Goal: Browse casually: Explore the website without a specific task or goal

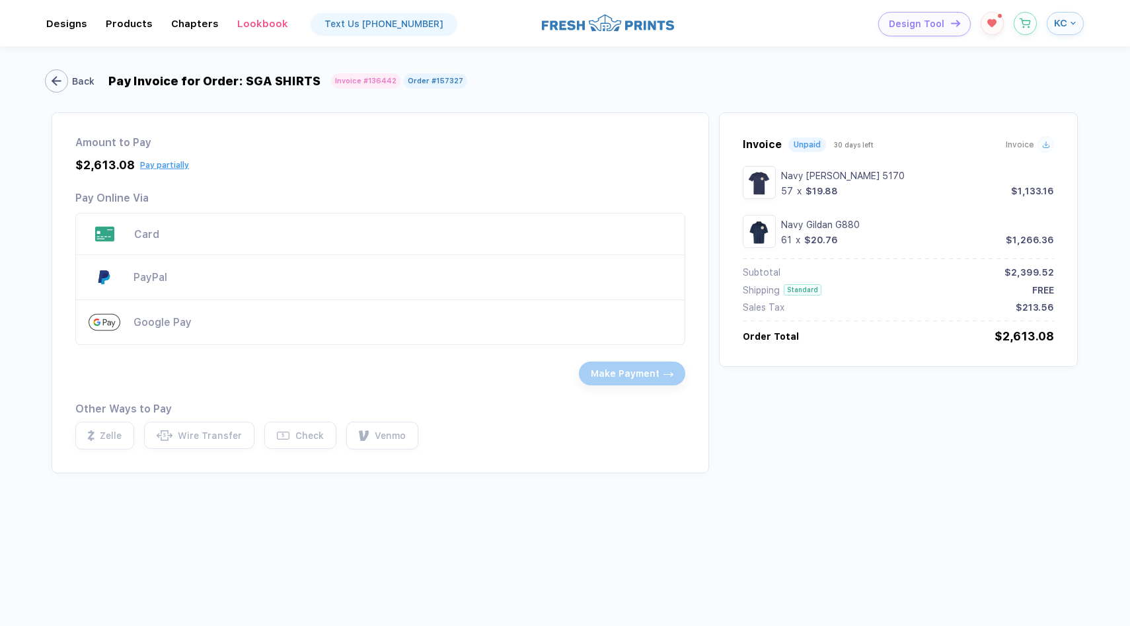
click at [63, 81] on div "button" at bounding box center [56, 80] width 23 height 23
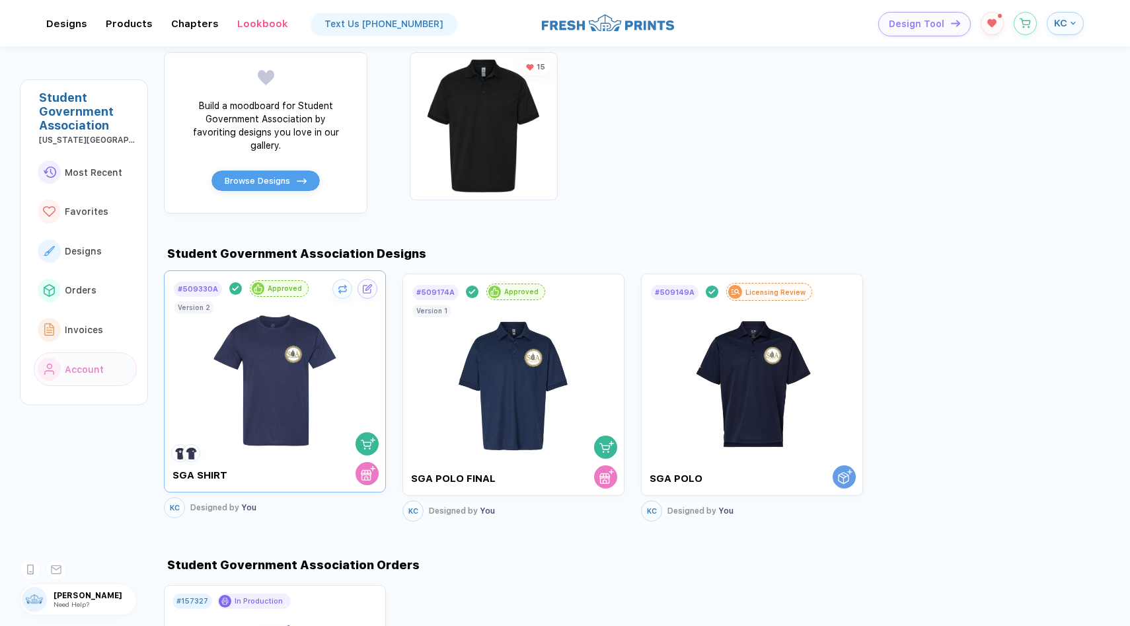
scroll to position [750, 0]
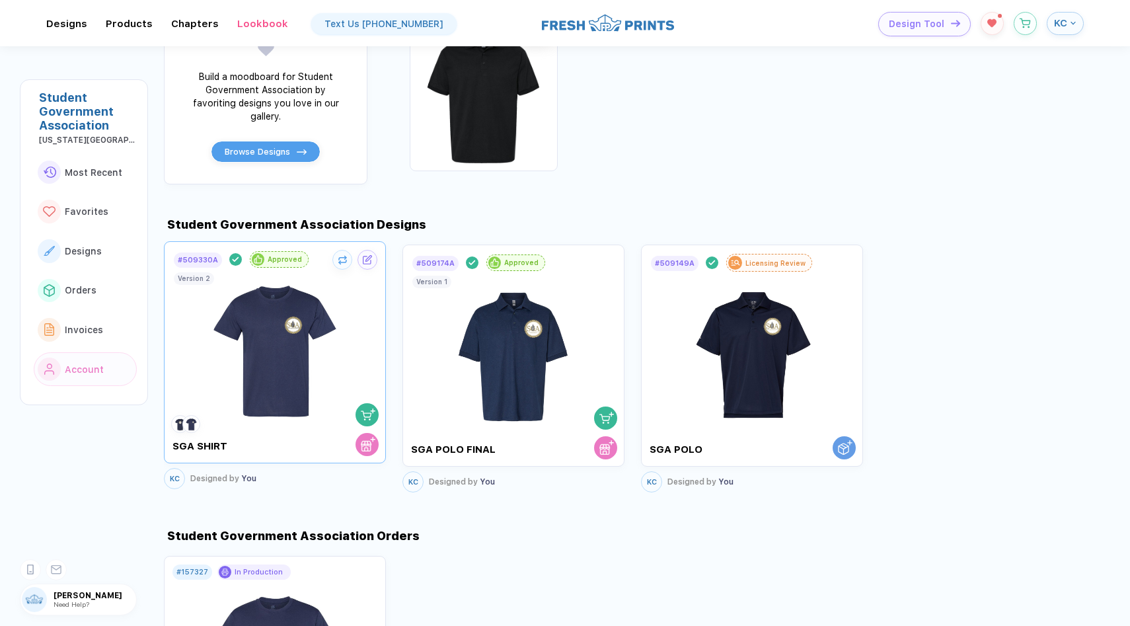
click at [280, 333] on img at bounding box center [275, 346] width 149 height 155
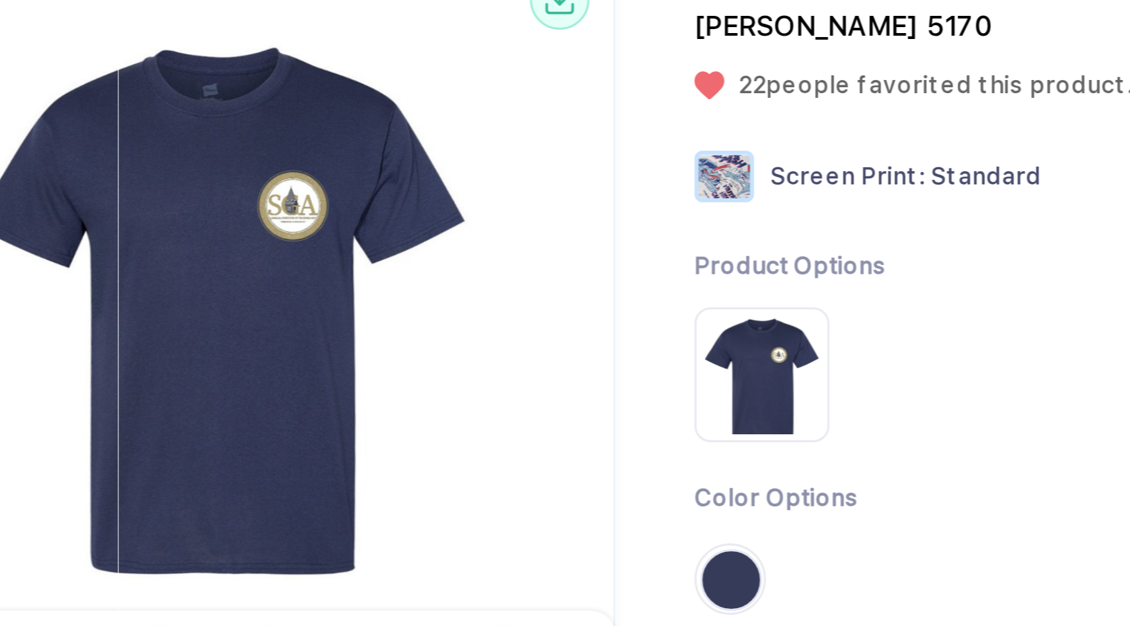
scroll to position [7, 0]
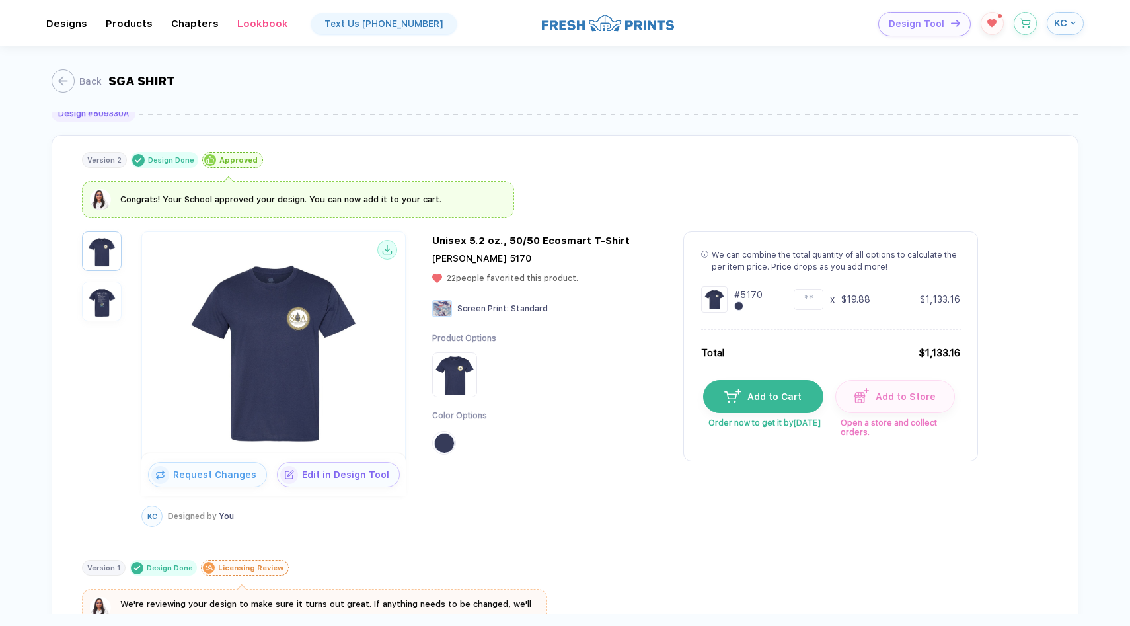
click at [100, 319] on button "button" at bounding box center [102, 302] width 40 height 40
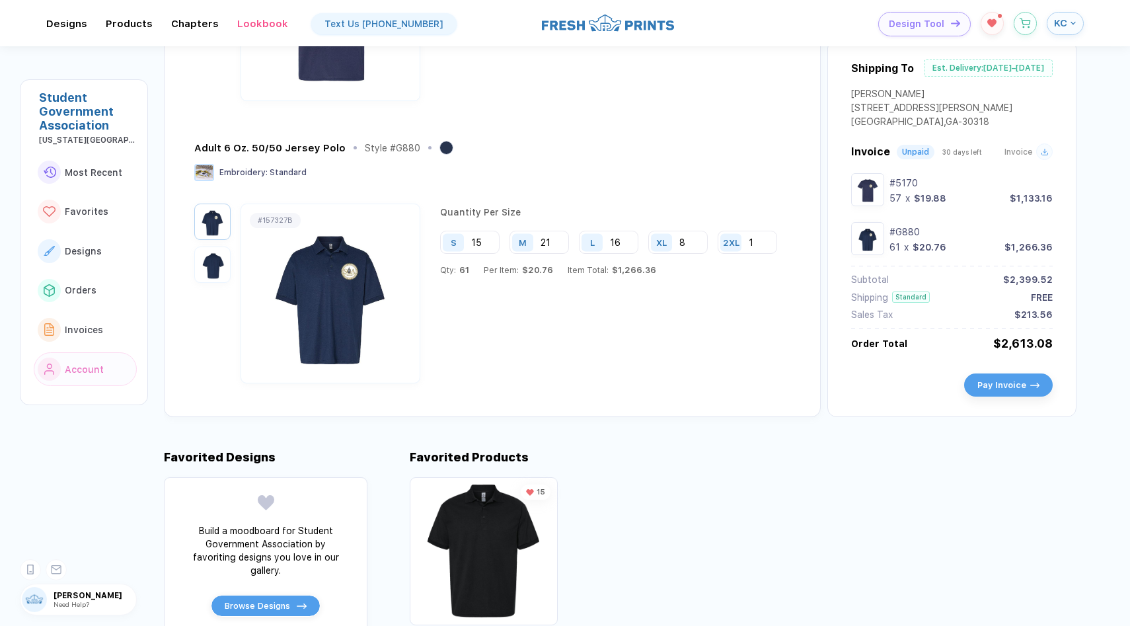
scroll to position [302, 0]
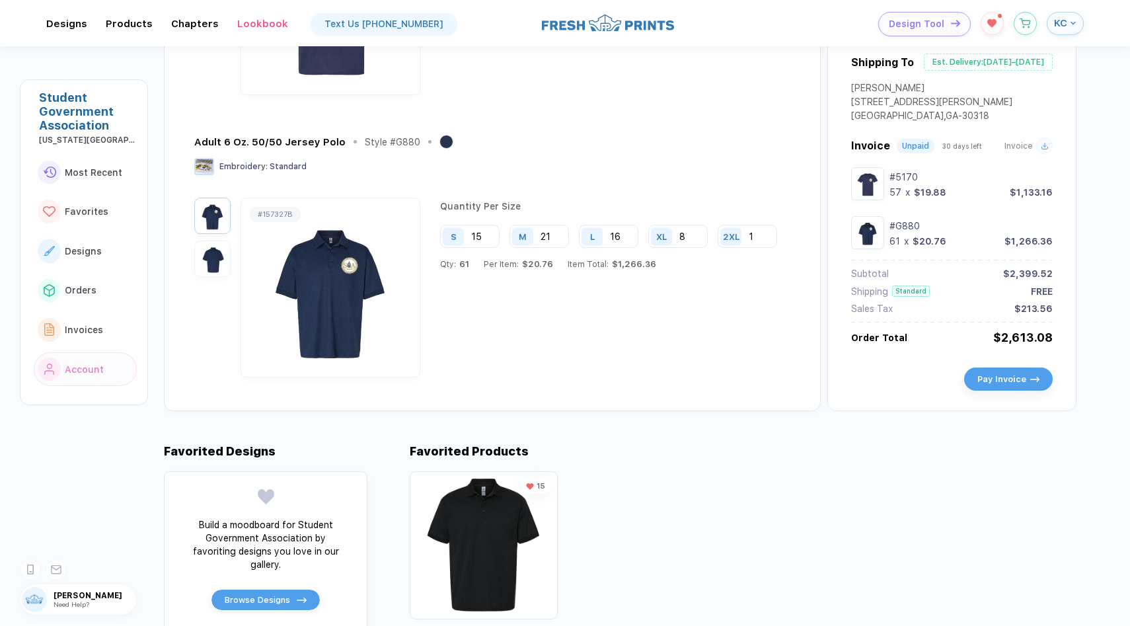
click at [295, 287] on img at bounding box center [331, 287] width 172 height 155
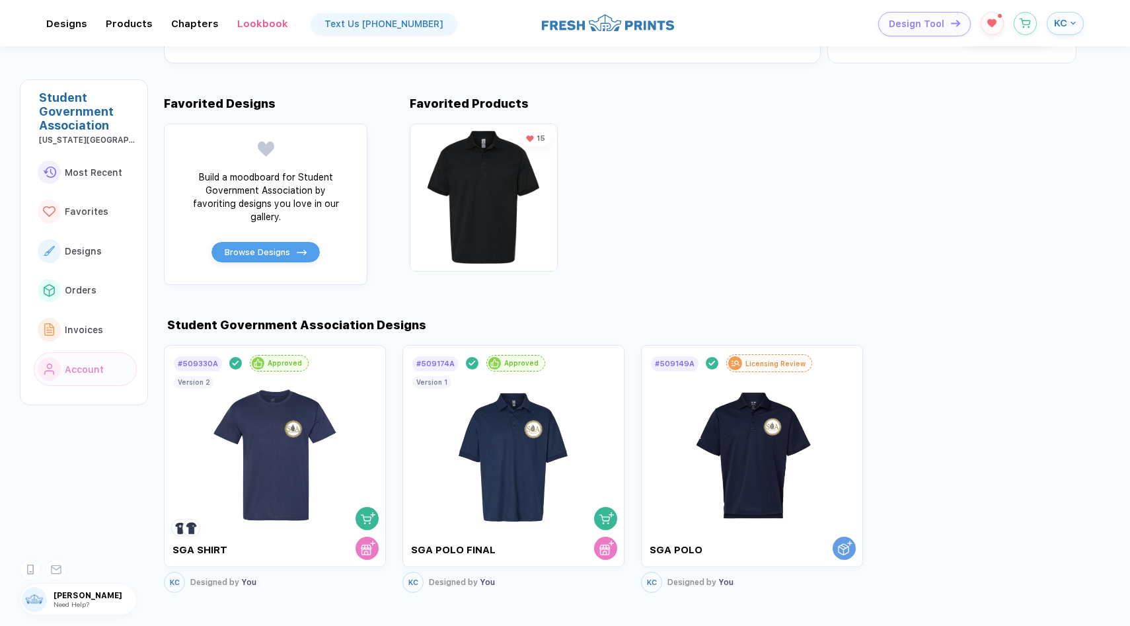
scroll to position [695, 0]
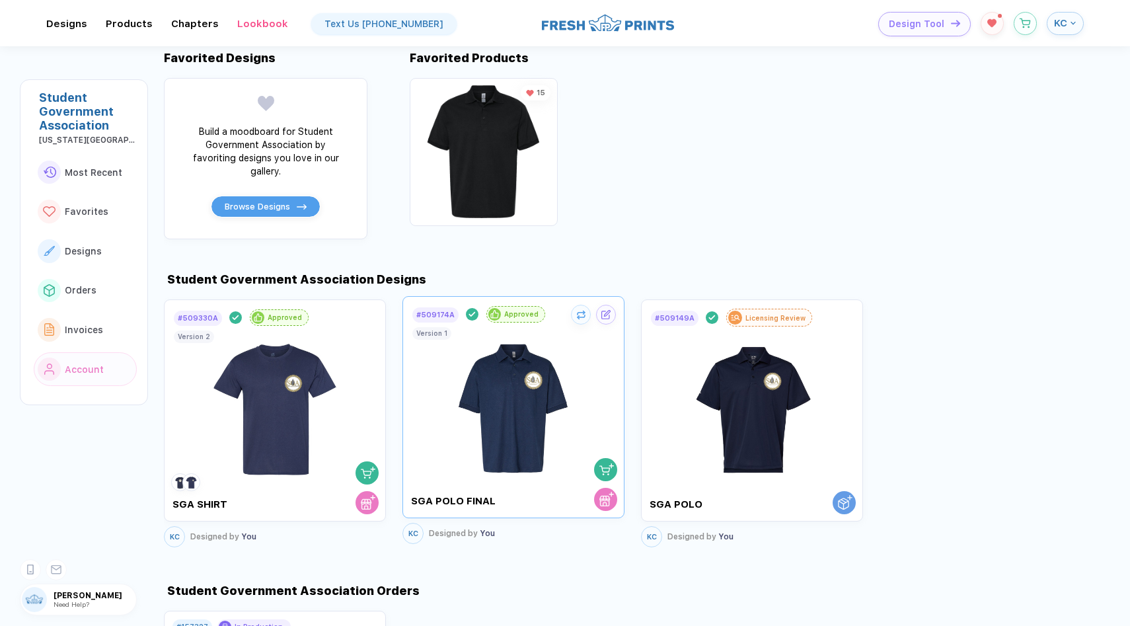
click at [496, 399] on img at bounding box center [513, 401] width 149 height 155
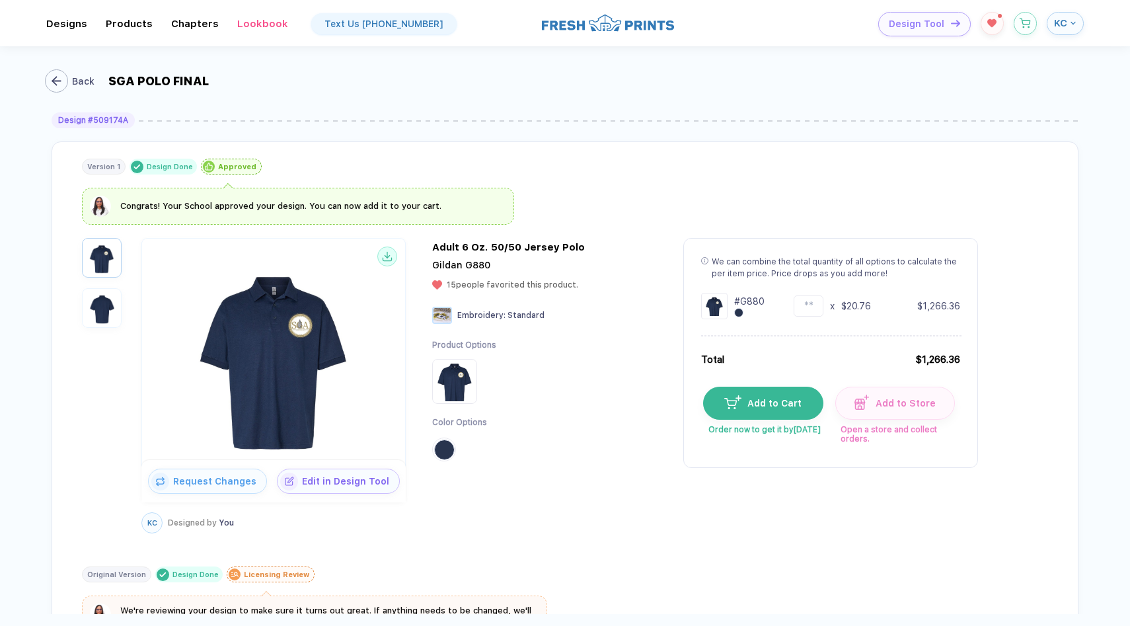
click at [71, 87] on button "Back" at bounding box center [73, 80] width 50 height 23
